Goal: Information Seeking & Learning: Check status

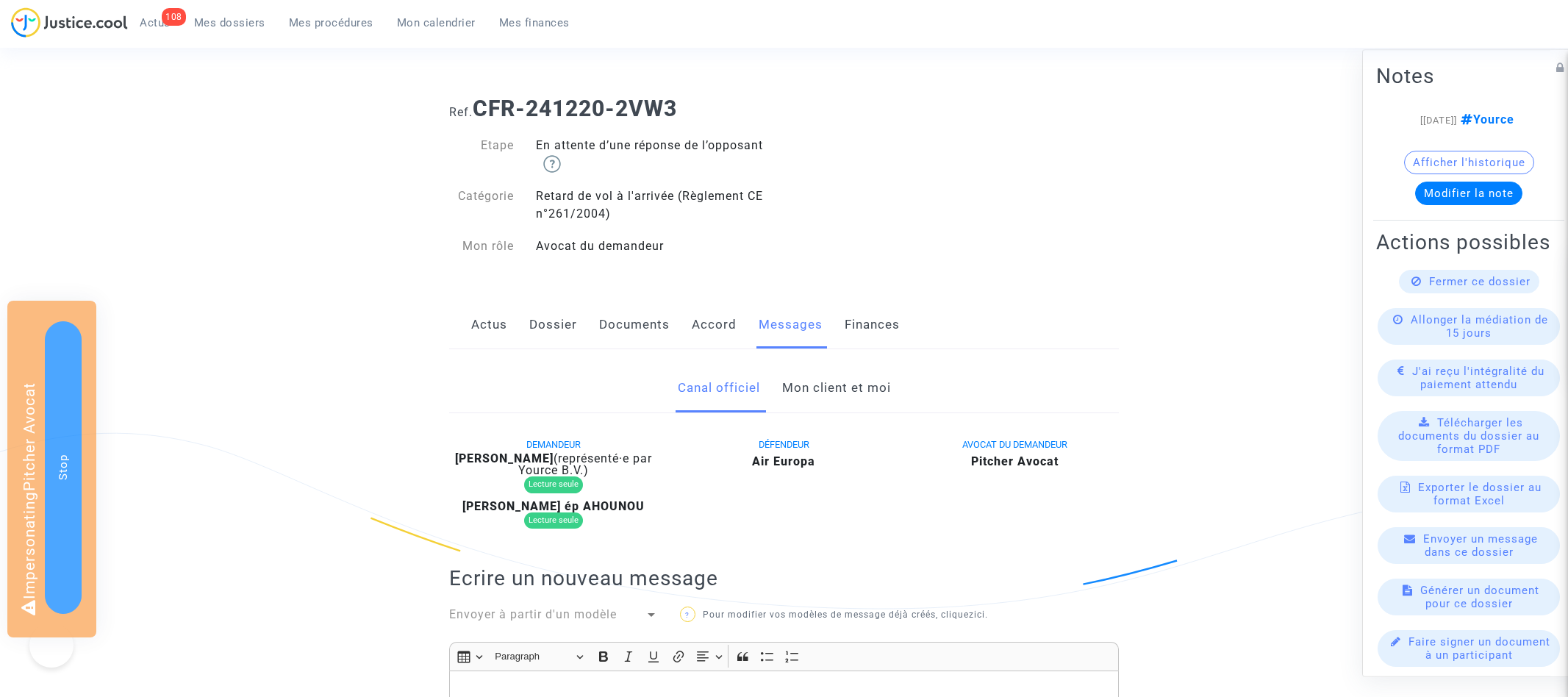
click at [816, 364] on link "Mon client et moi" at bounding box center [837, 388] width 109 height 48
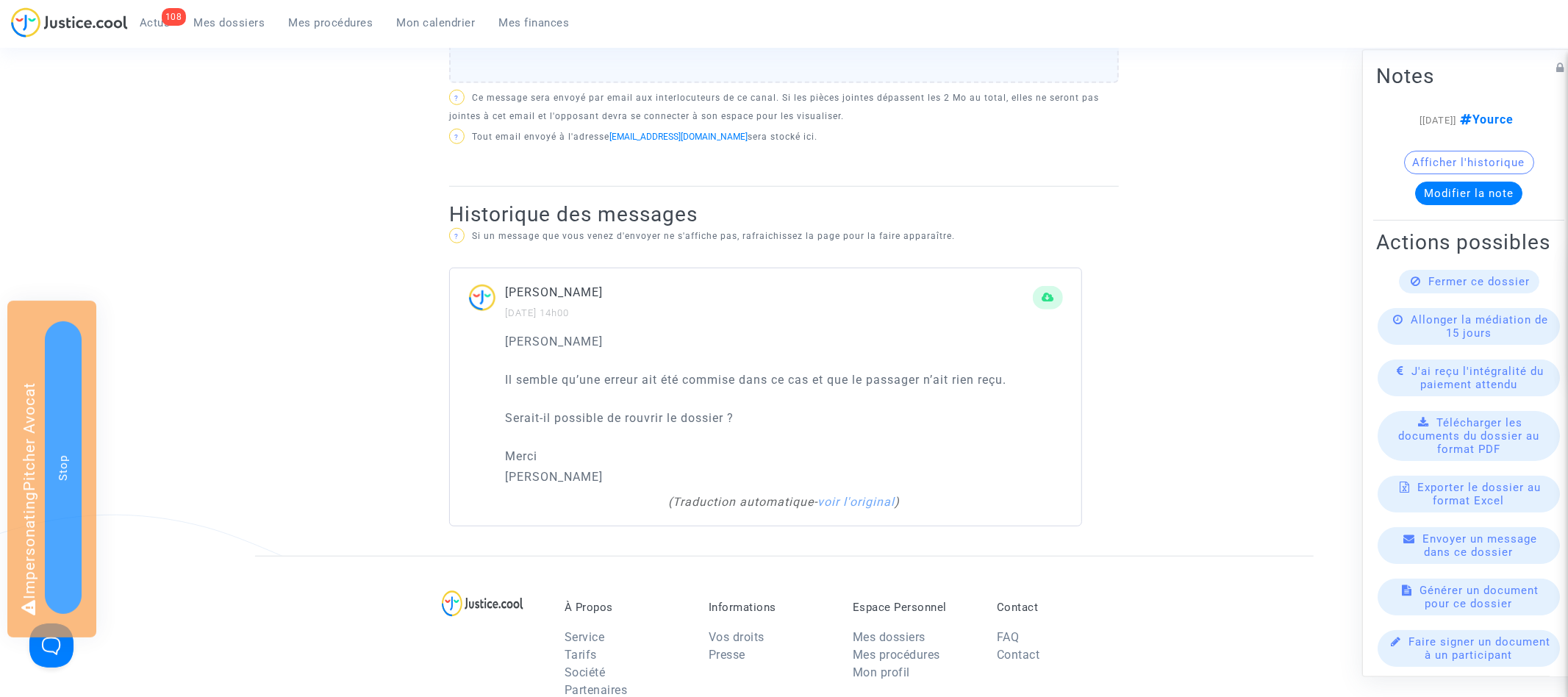
scroll to position [883, 0]
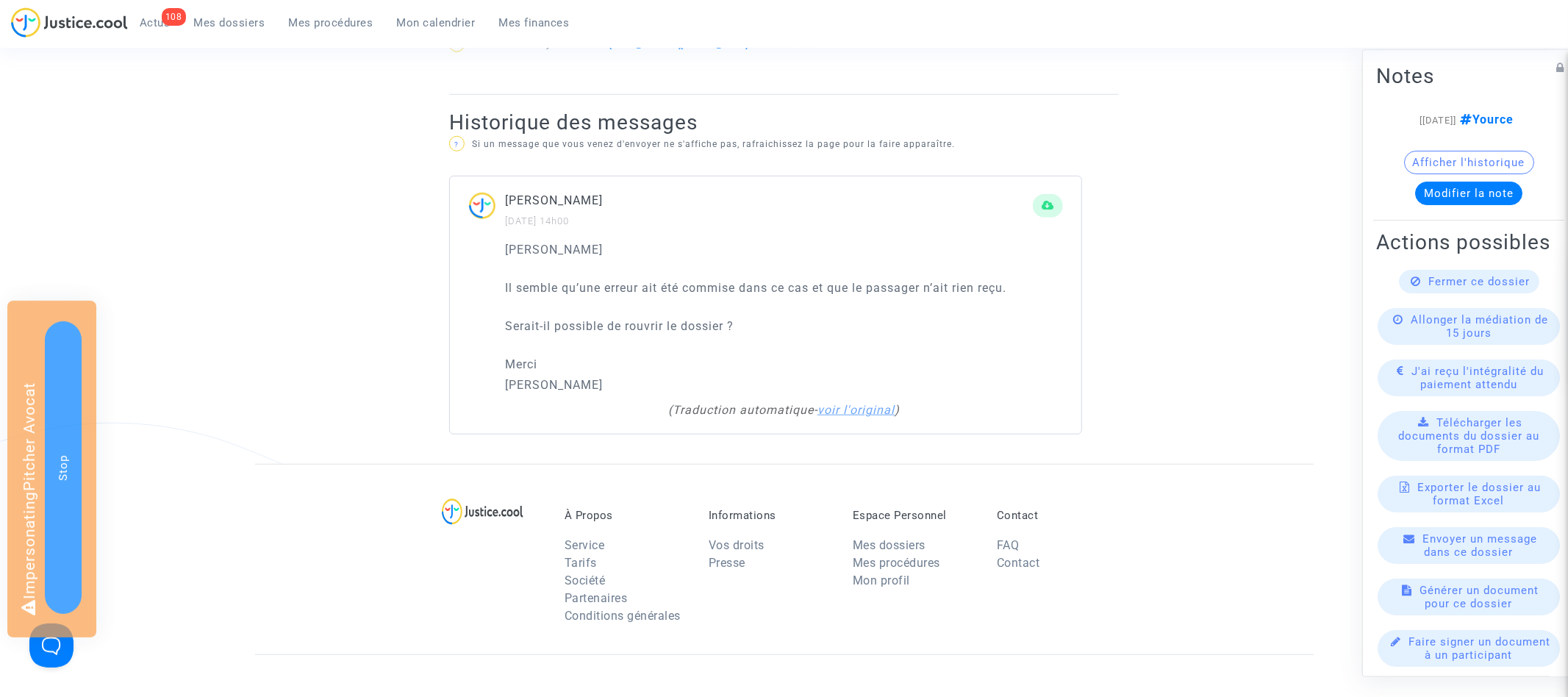
click at [882, 411] on link "voir l'original" at bounding box center [856, 410] width 77 height 14
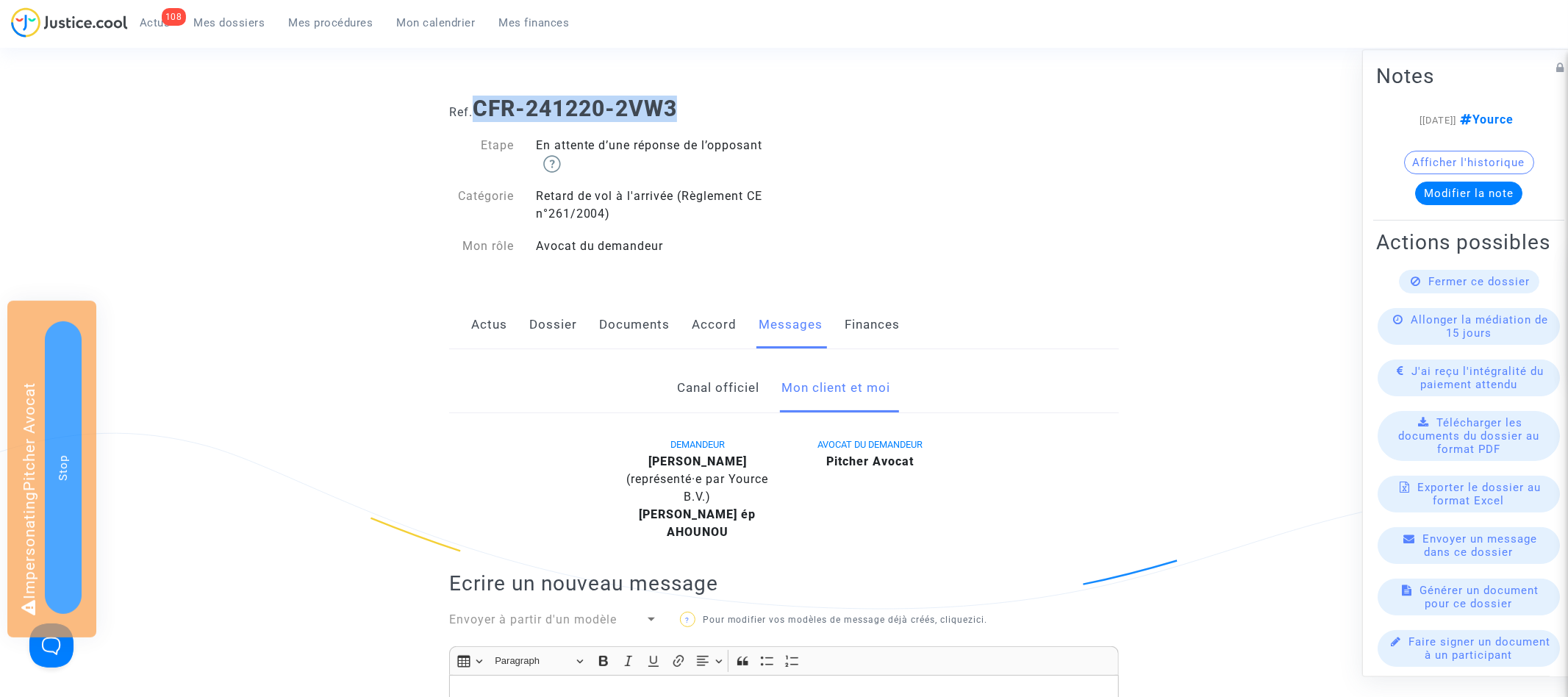
drag, startPoint x: 481, startPoint y: 108, endPoint x: 782, endPoint y: 108, distance: 301.0
click at [782, 108] on h1 "Ref. CFR-241220-2VW3" at bounding box center [784, 108] width 670 height 27
copy b "CFR-241220-2VW3"
click at [498, 317] on link "Actus" at bounding box center [489, 325] width 36 height 48
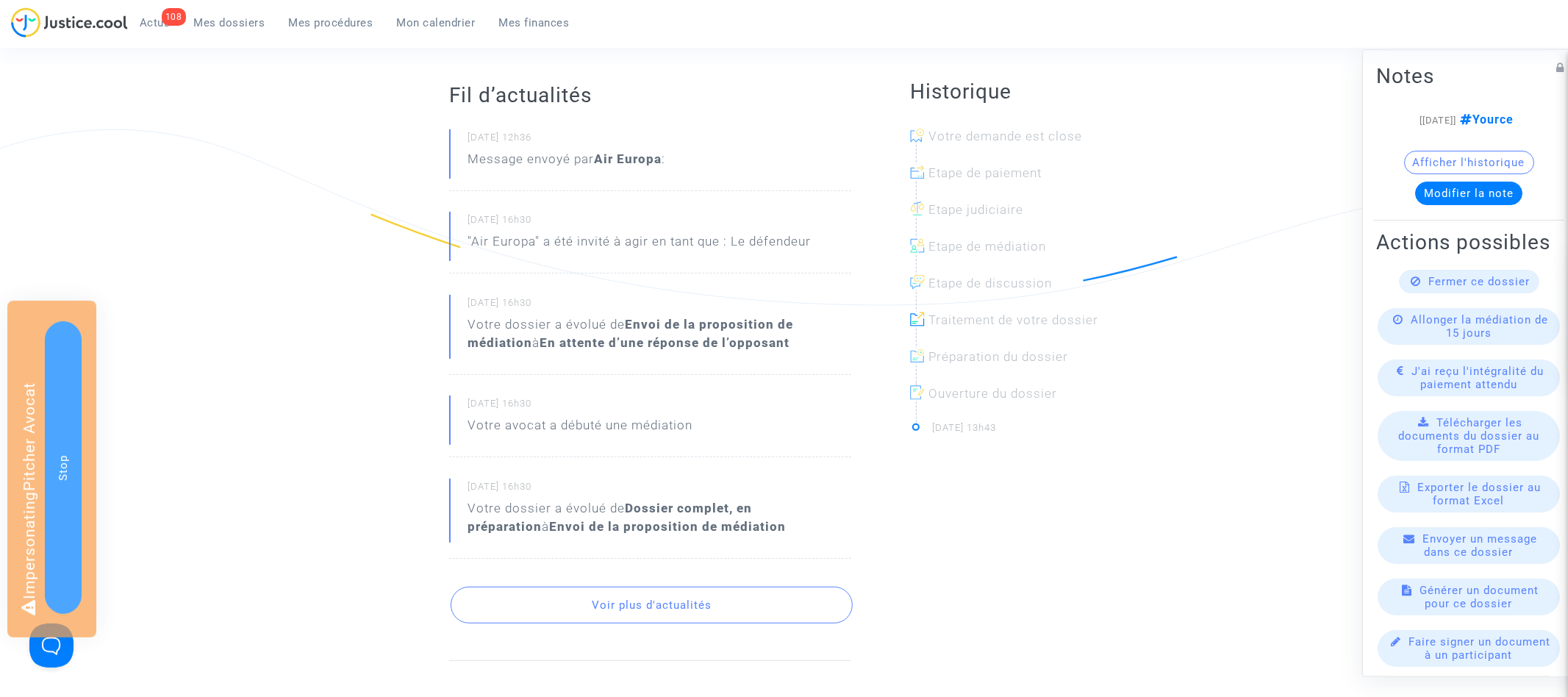
scroll to position [383, 0]
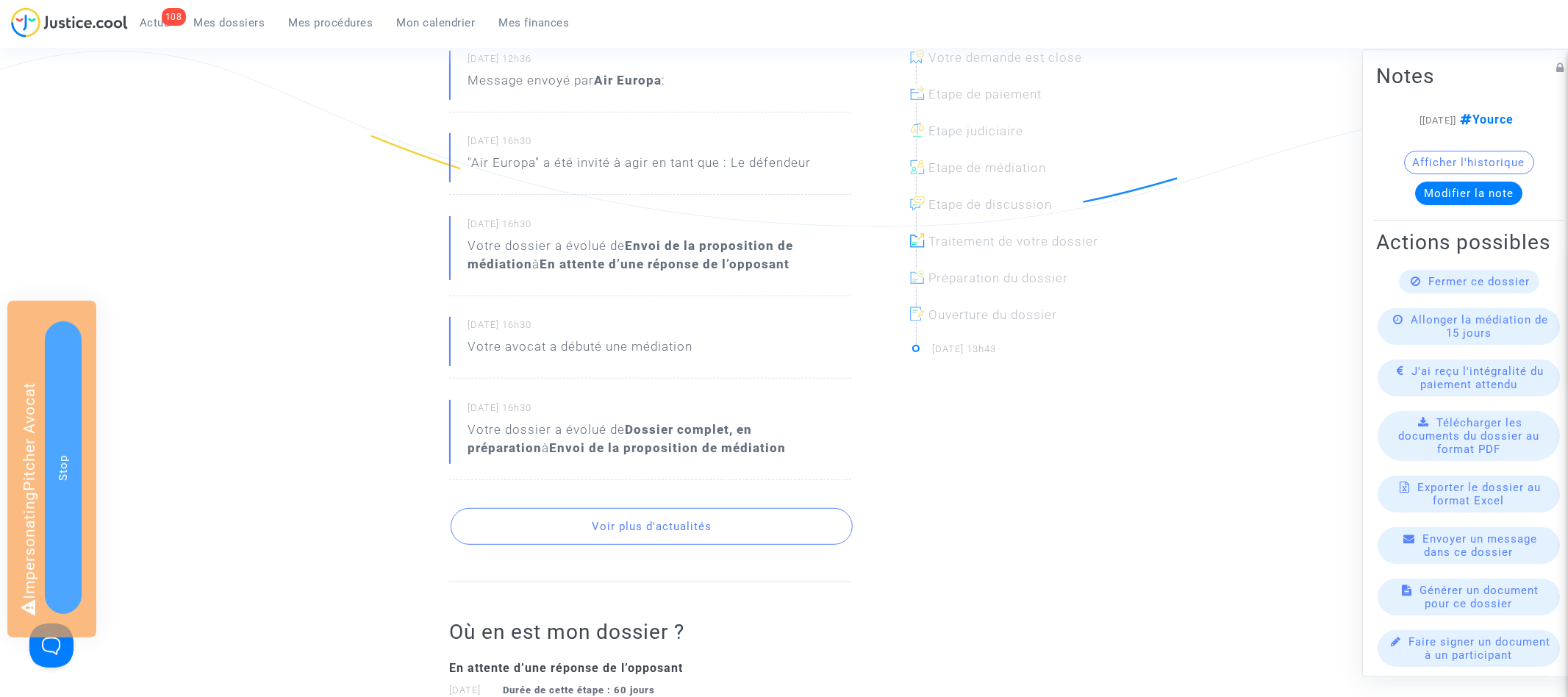
click at [704, 510] on button "Voir plus d'actualités" at bounding box center [651, 527] width 402 height 37
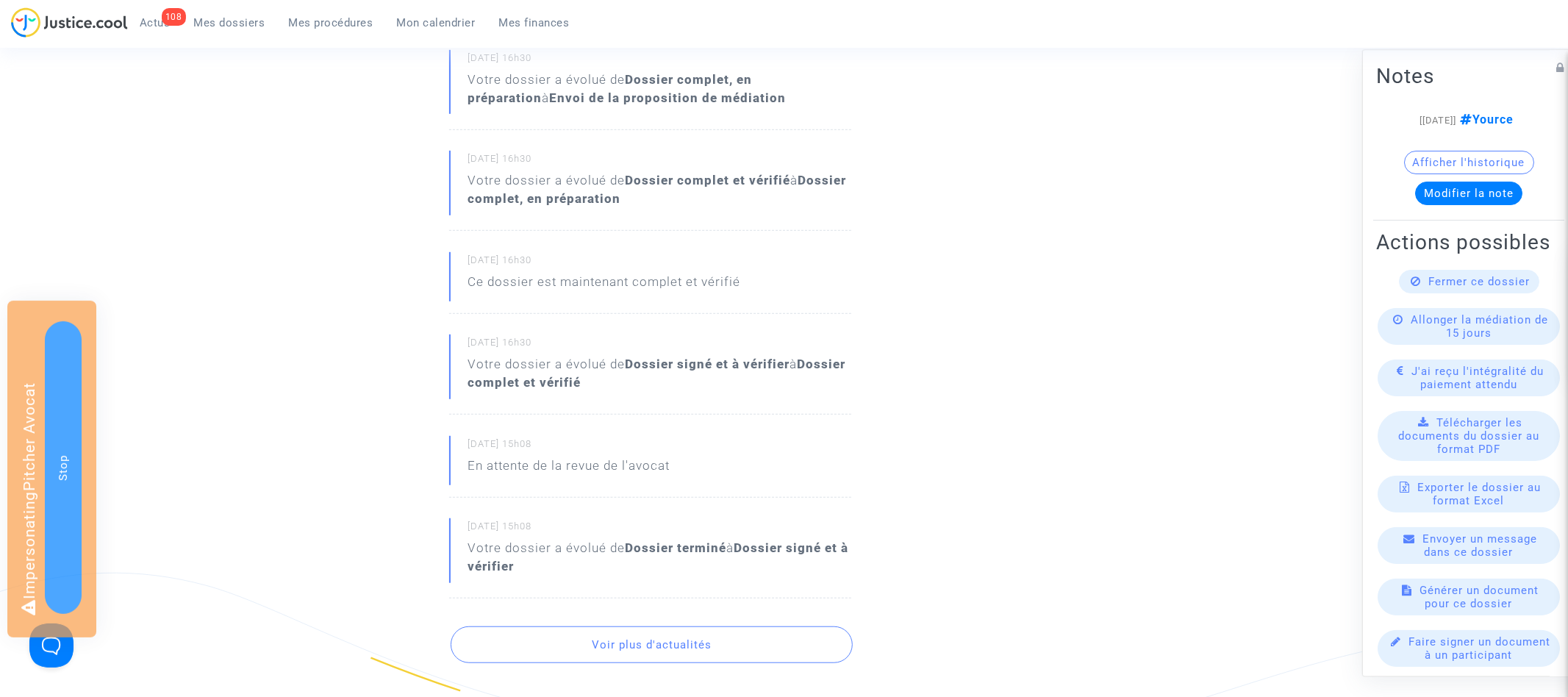
scroll to position [975, 0]
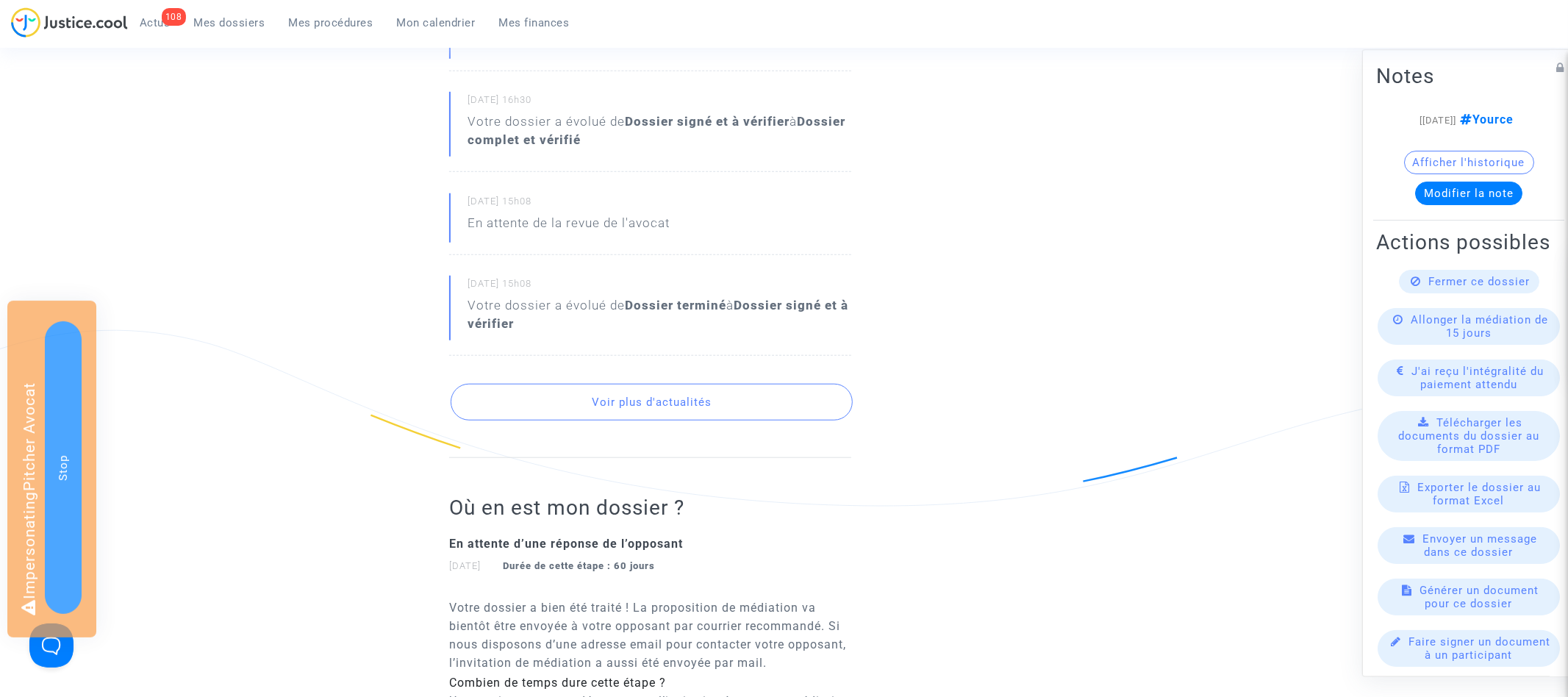
click at [681, 410] on button "Voir plus d'actualités" at bounding box center [651, 402] width 402 height 37
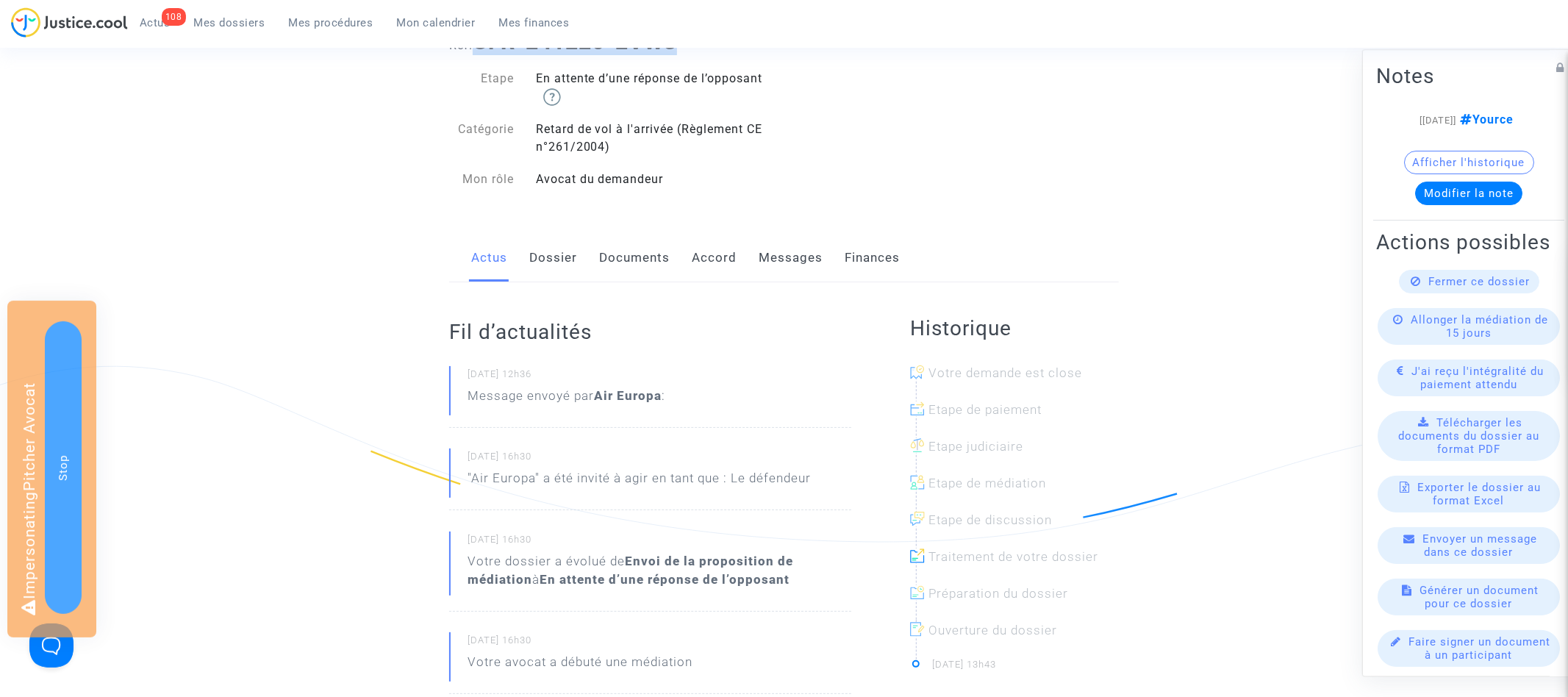
scroll to position [0, 0]
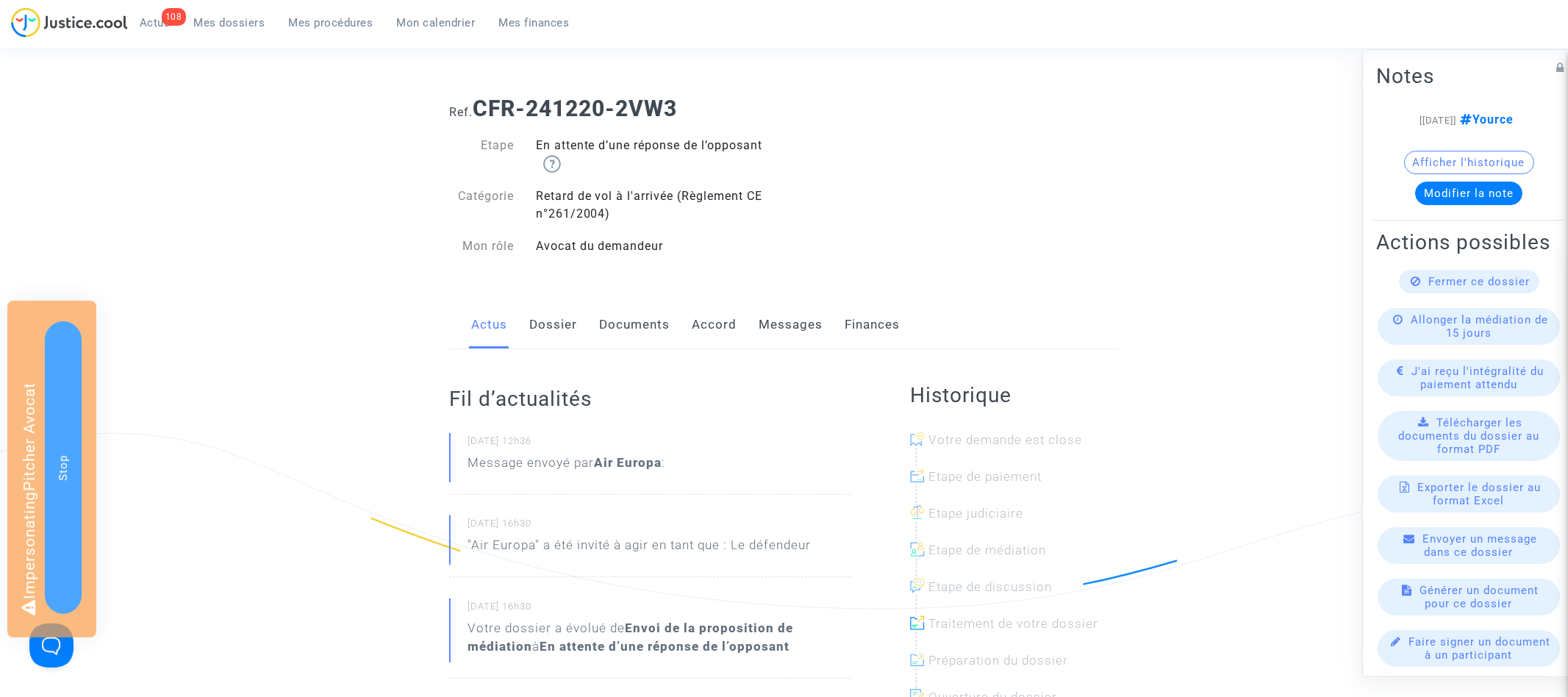
click at [749, 85] on div "Ref. CFR-241220-2VW3" at bounding box center [783, 103] width 692 height 37
click at [148, 20] on span "Actus" at bounding box center [155, 22] width 31 height 13
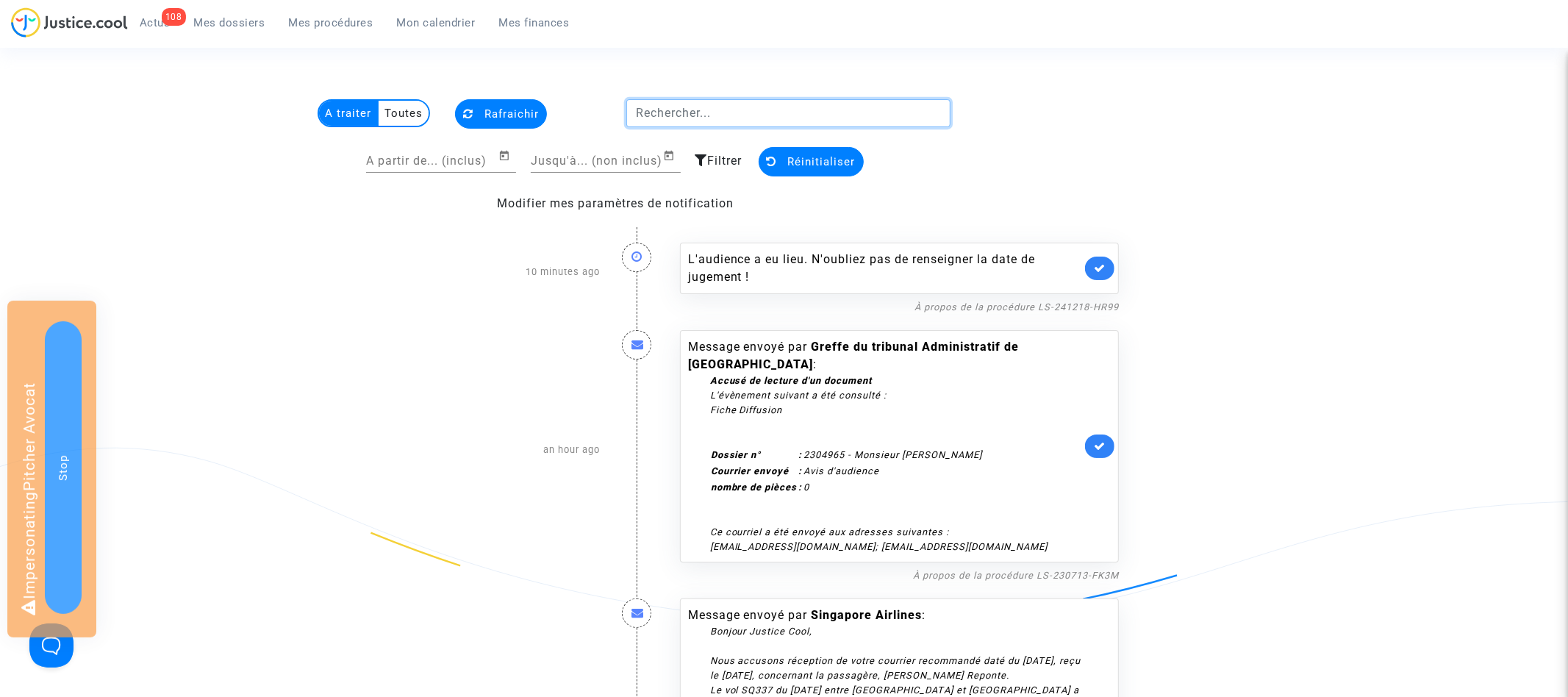
click at [666, 119] on input "text" at bounding box center [789, 113] width 324 height 28
paste input "CFR-241220-2VW3"
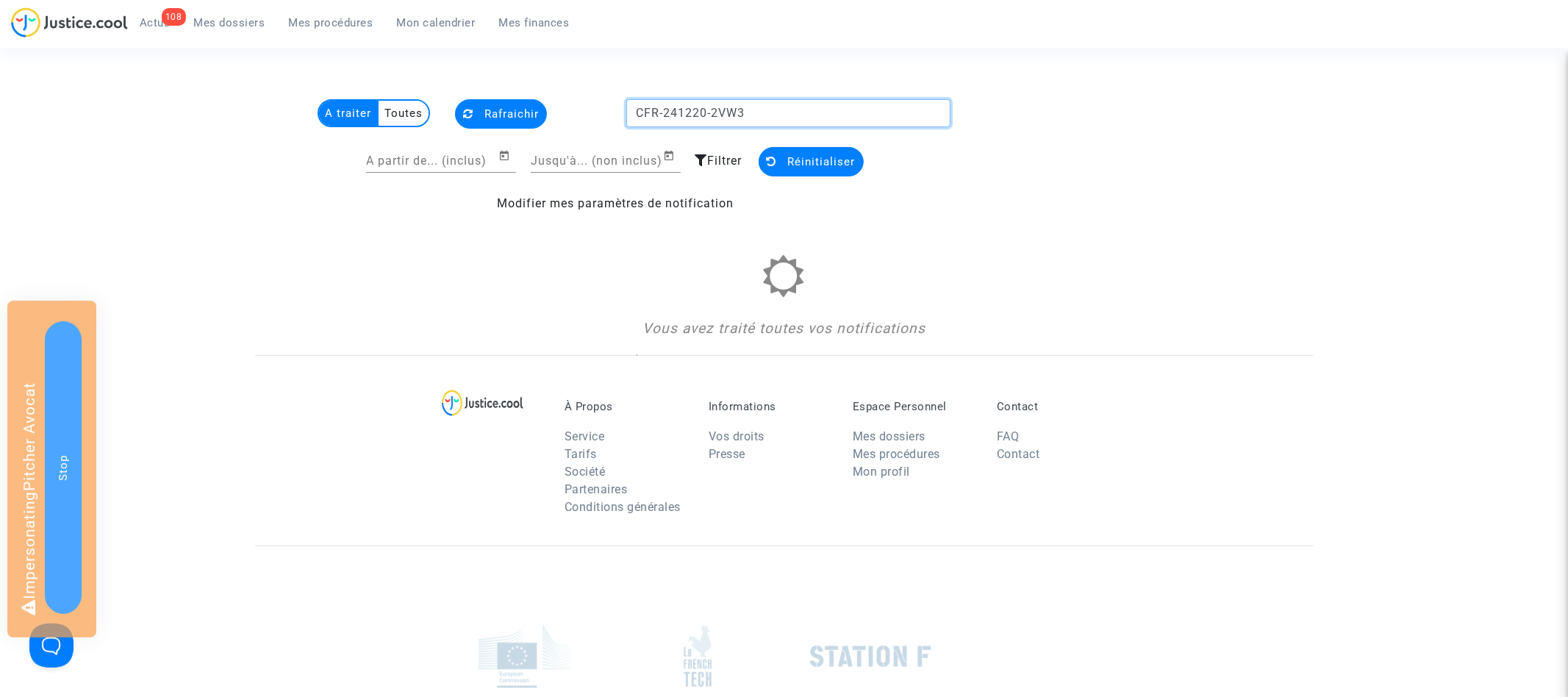
type input "CFR-241220-2VW3"
click at [414, 112] on multi-toggle-item "Toutes" at bounding box center [404, 113] width 50 height 25
click at [782, 117] on input "CFR-241220-2VW3" at bounding box center [789, 113] width 324 height 28
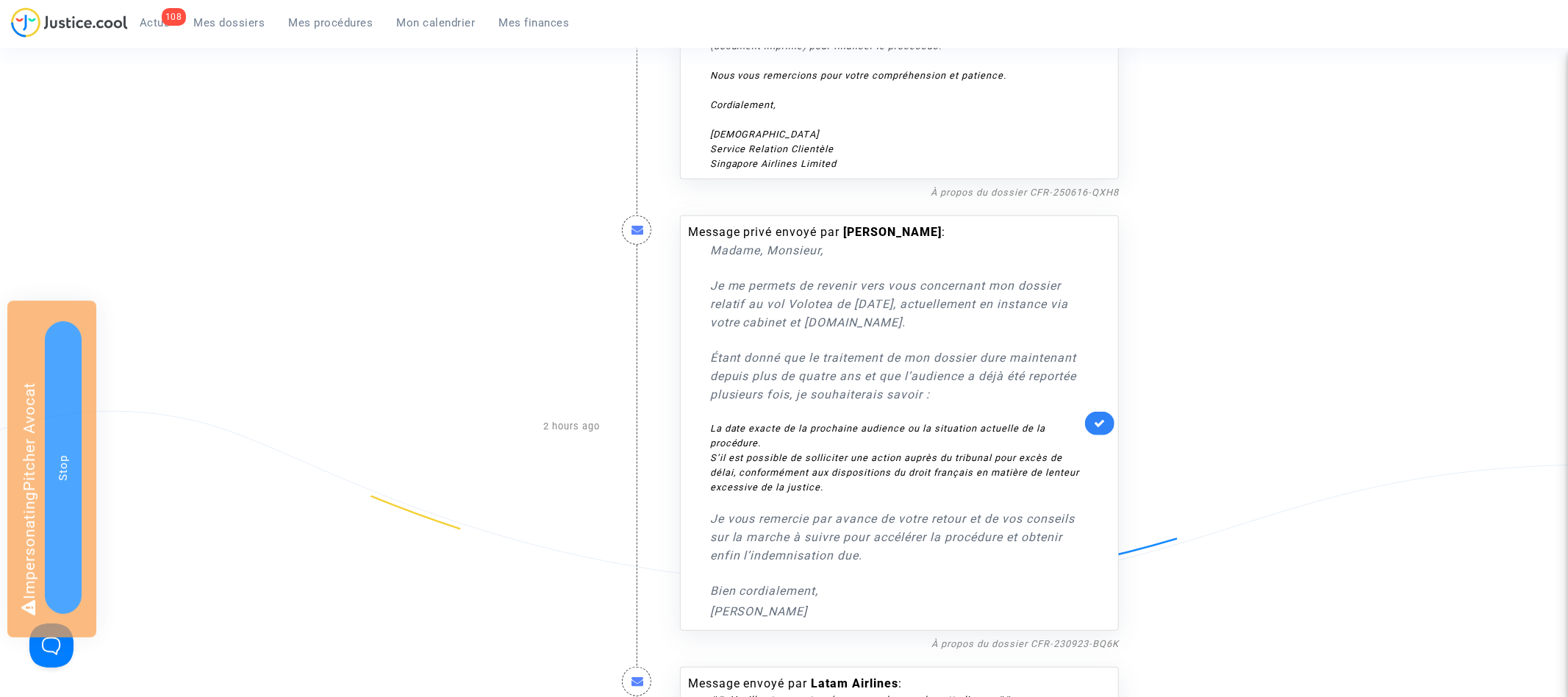
scroll to position [958, 0]
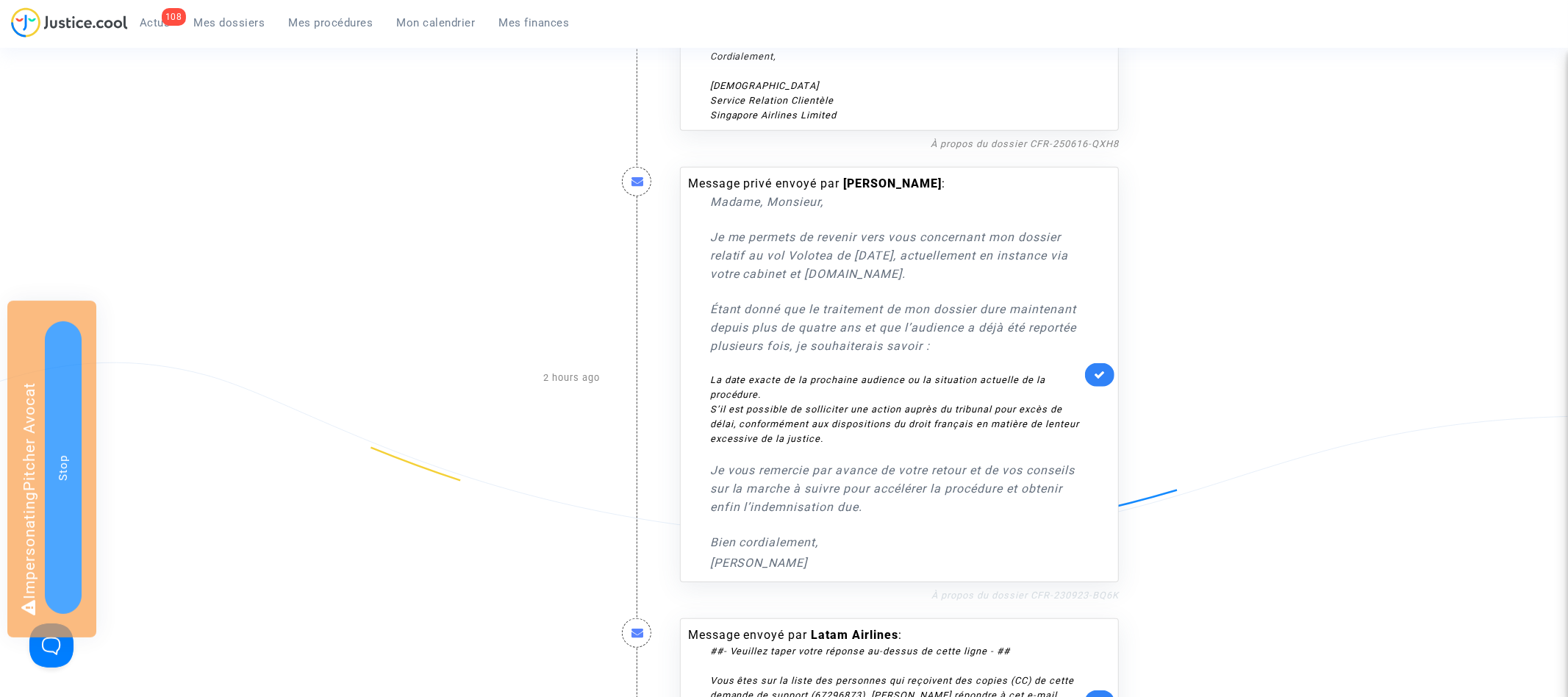
click at [1082, 601] on link "À propos du dossier CFR-230923-BQ6K" at bounding box center [1025, 595] width 187 height 11
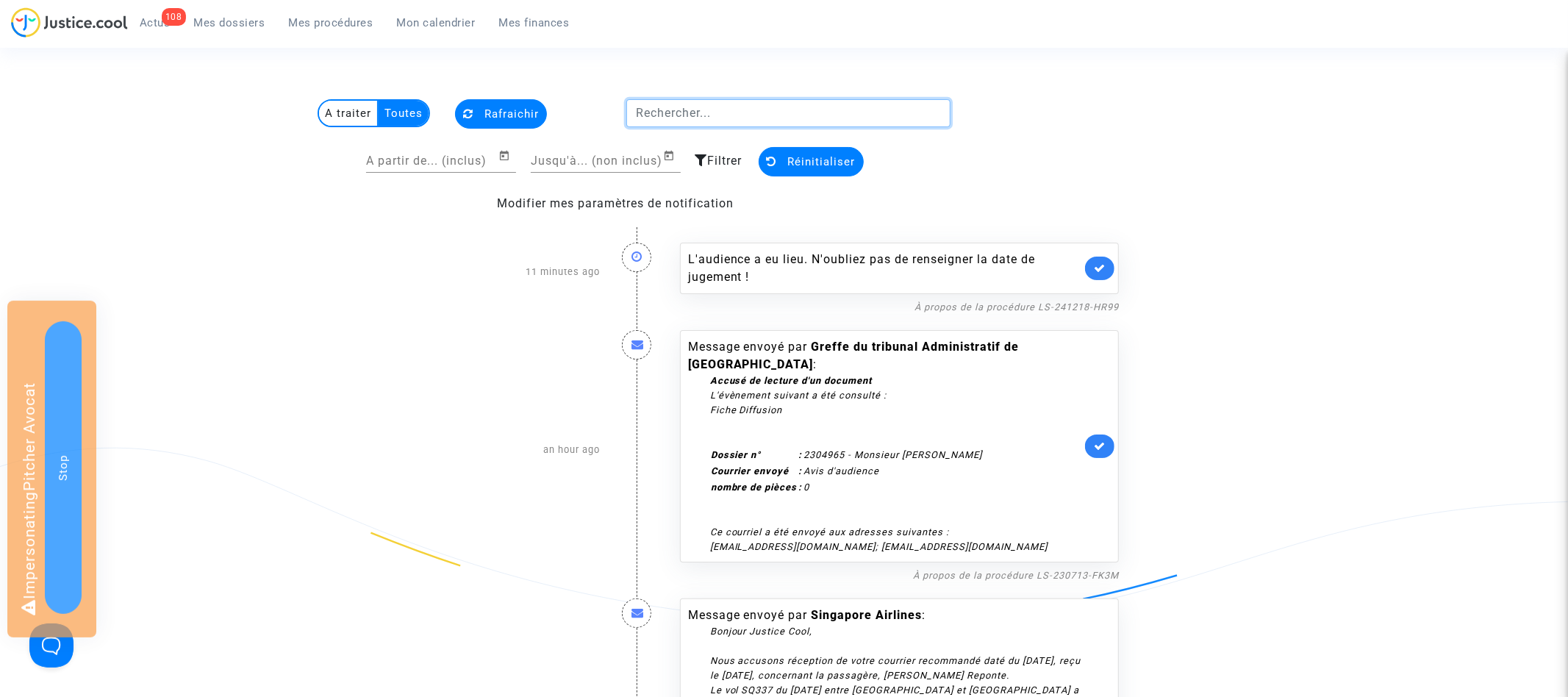
click at [714, 123] on input "text" at bounding box center [789, 113] width 324 height 28
paste input "CFR-230923-BQ6K"
type input "CFR-230923-BQ6K"
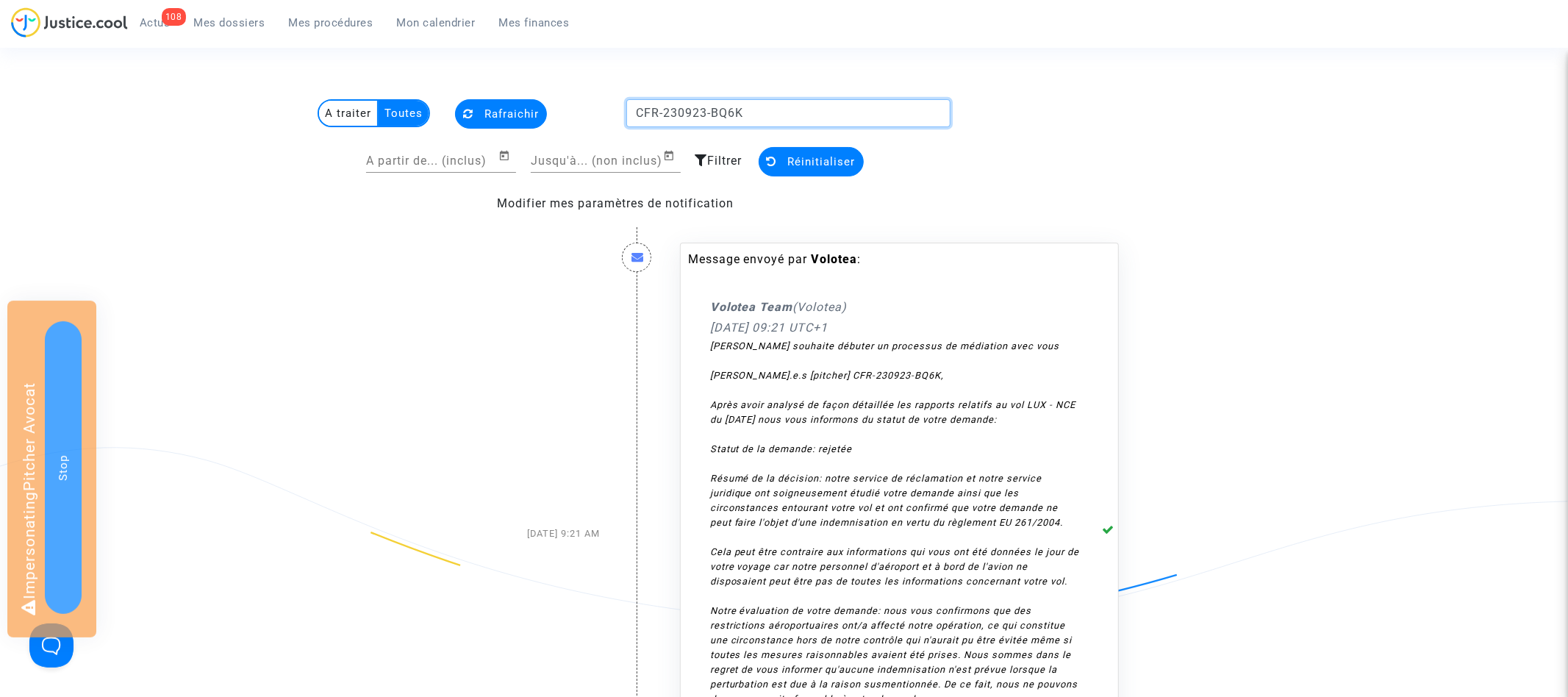
click at [758, 120] on input "CFR-230923-BQ6K" at bounding box center [789, 113] width 324 height 28
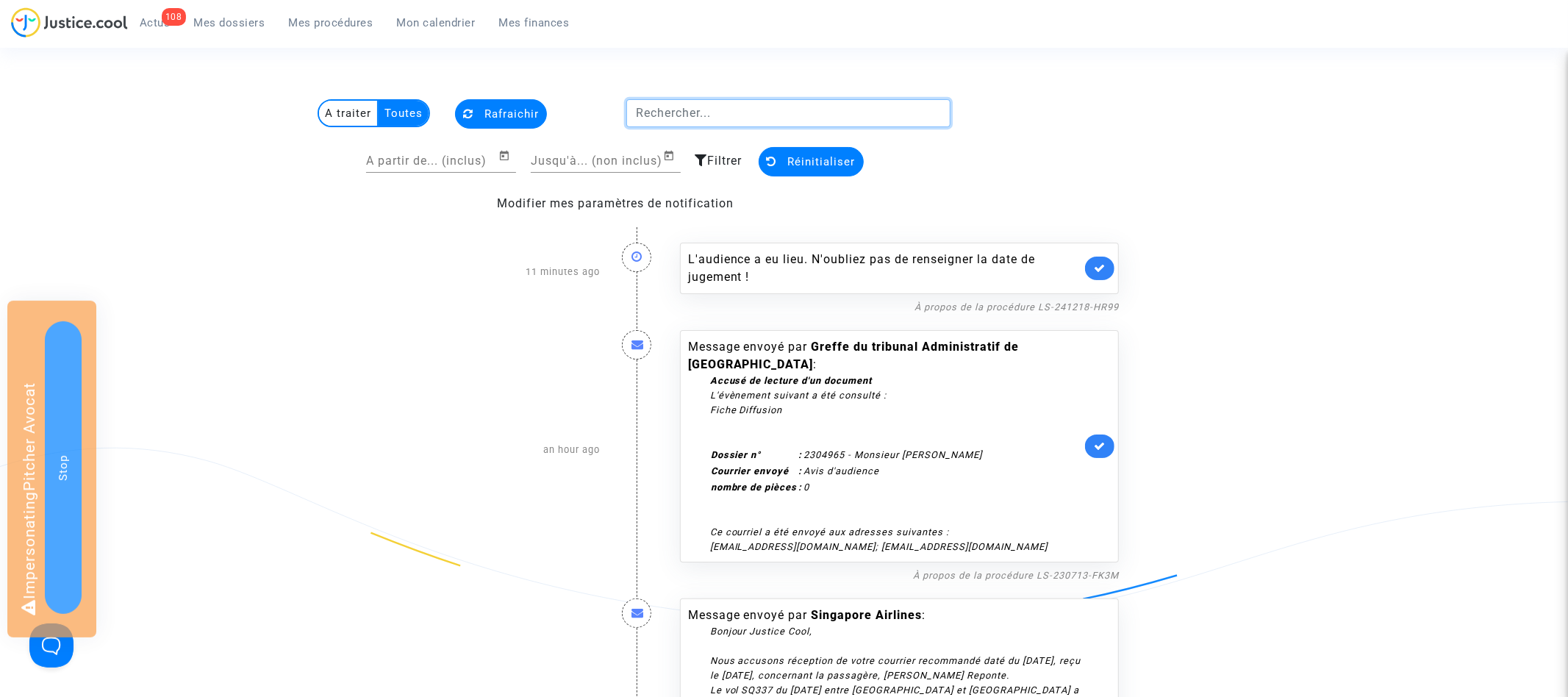
paste input "erreur ait été commise"
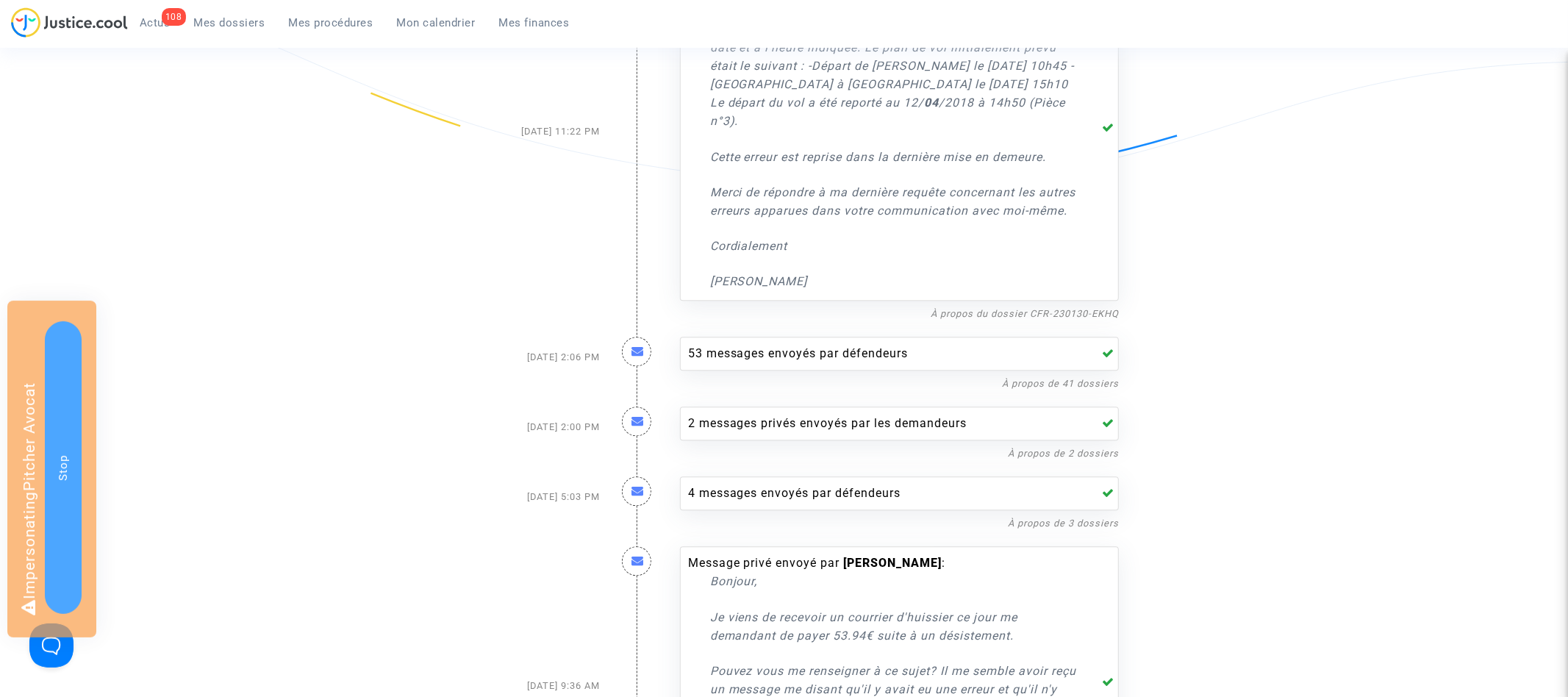
scroll to position [7374, 0]
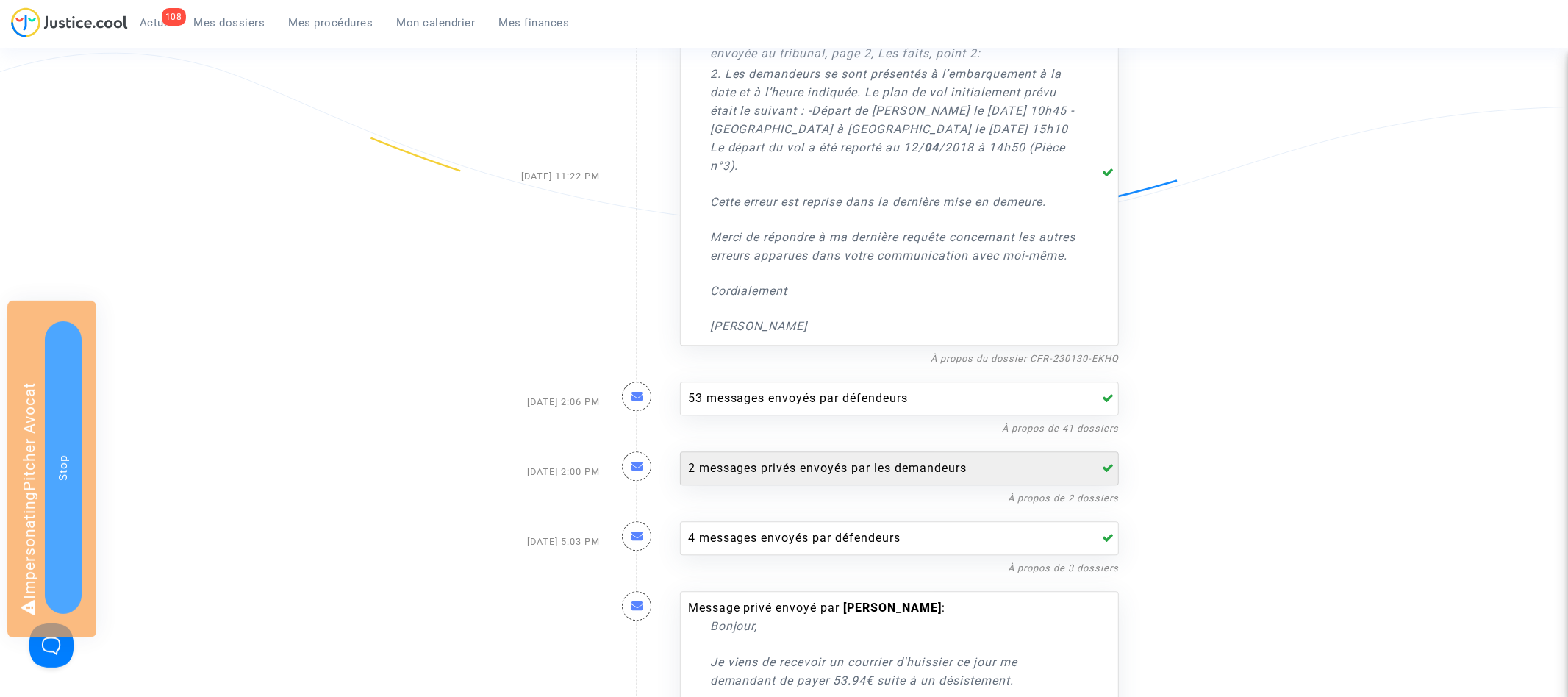
type input "erreur ait été commise"
click at [866, 466] on div "2 messages privés envoyés par les demandeurs" at bounding box center [884, 468] width 393 height 17
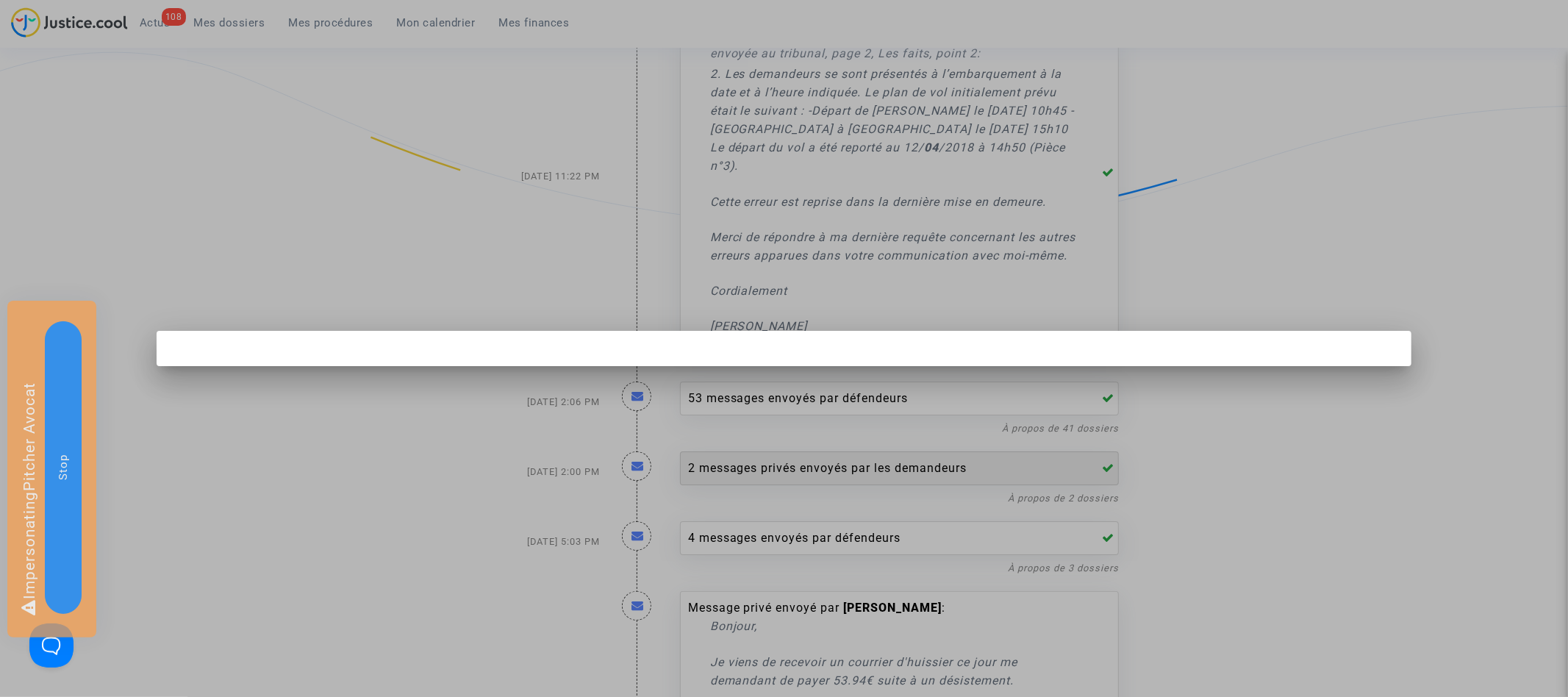
scroll to position [0, 0]
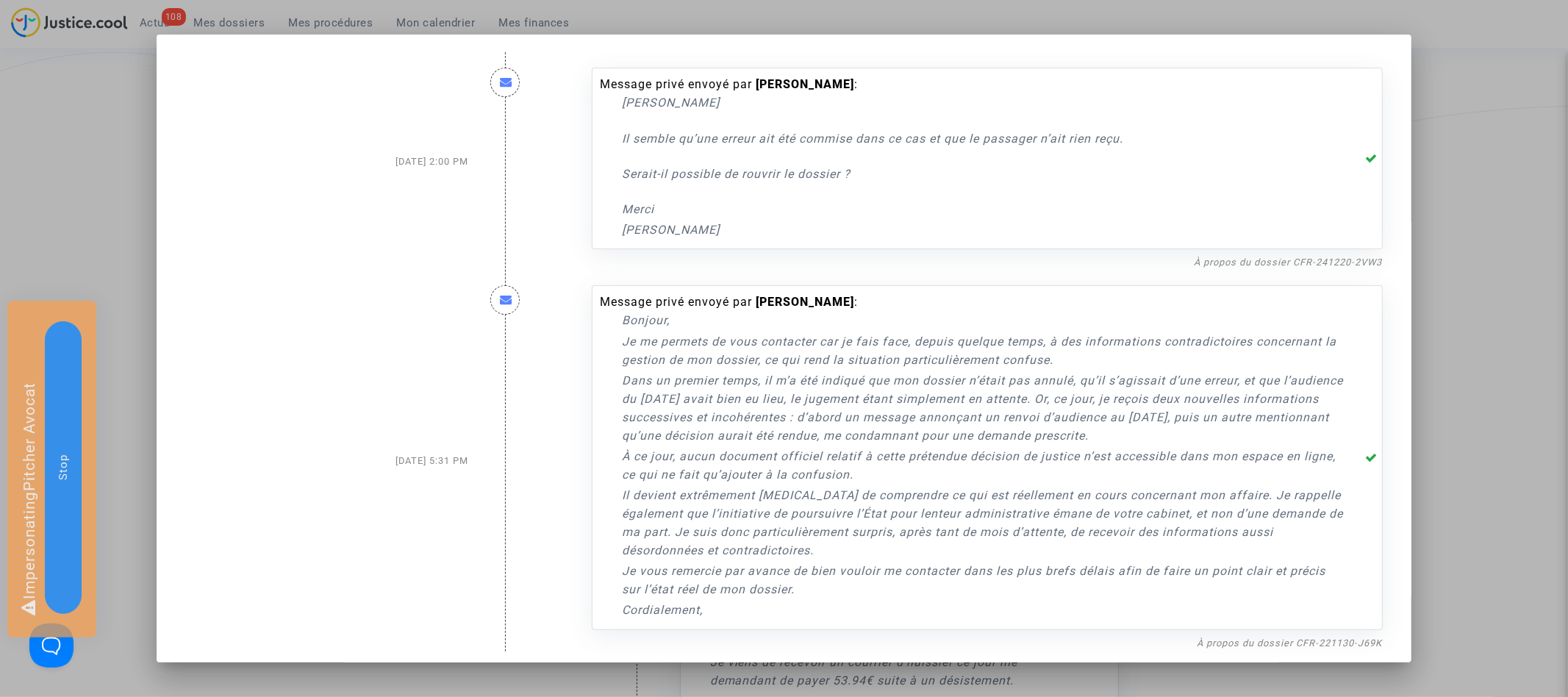
click at [1510, 162] on div at bounding box center [784, 348] width 1568 height 697
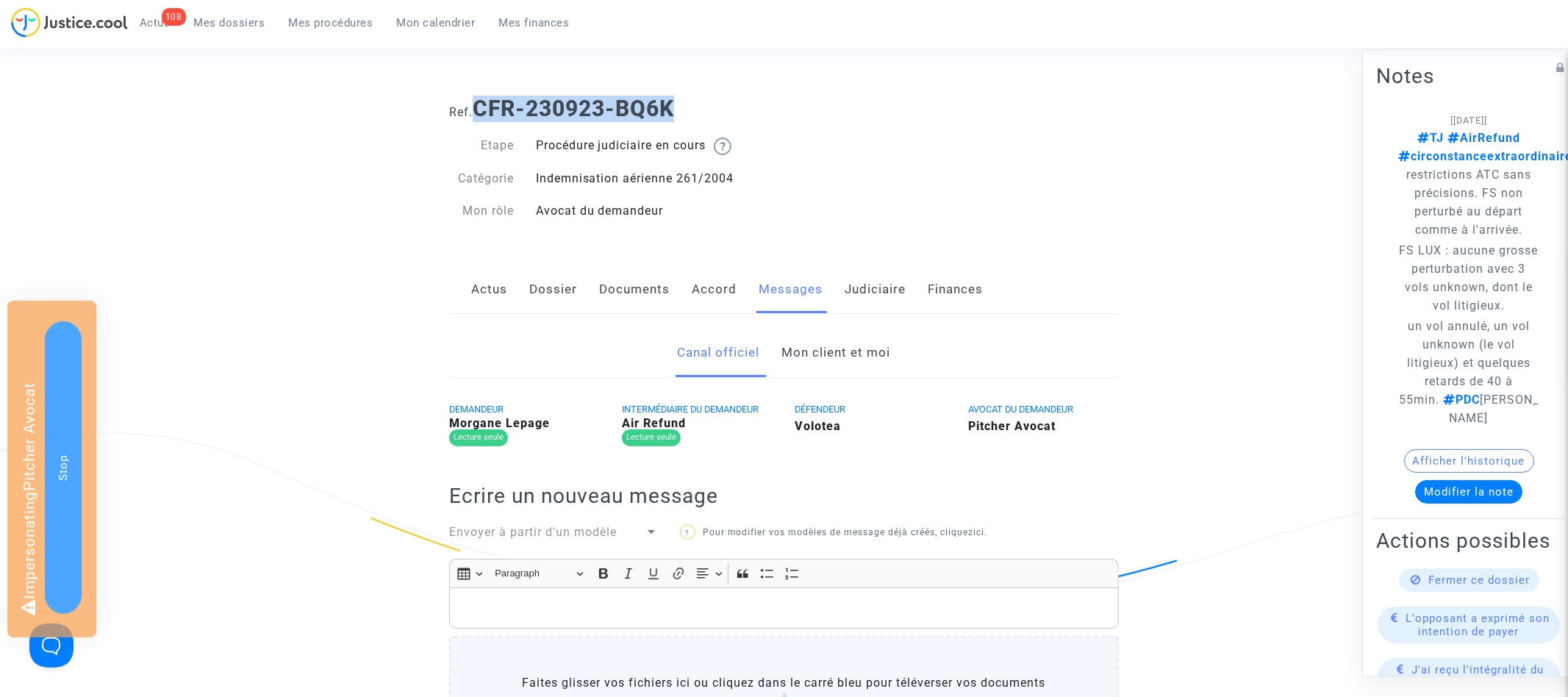
drag, startPoint x: 476, startPoint y: 102, endPoint x: 698, endPoint y: 103, distance: 222.0
click at [698, 103] on h1 "Ref. CFR-230923-BQ6K" at bounding box center [784, 108] width 670 height 27
copy b "CFR-230923-BQ6K"
click at [877, 282] on link "Judiciaire" at bounding box center [875, 289] width 61 height 48
